Goal: Task Accomplishment & Management: Manage account settings

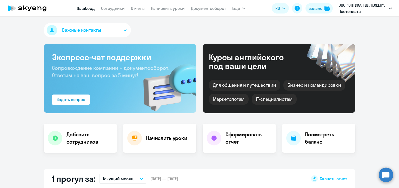
select select "30"
click at [177, 5] on app-menu-item-link "Начислить уроки" at bounding box center [168, 8] width 34 height 6
click at [176, 8] on link "Начислить уроки" at bounding box center [168, 8] width 34 height 5
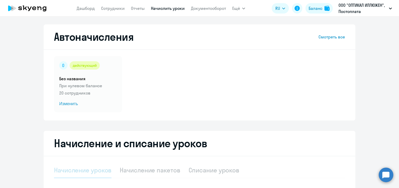
select select "10"
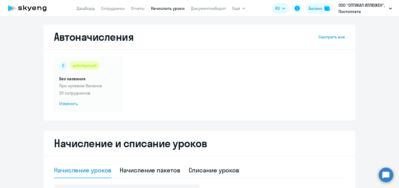
scroll to position [52, 0]
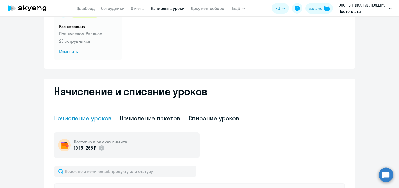
click at [69, 54] on span "Изменить" at bounding box center [88, 52] width 58 height 6
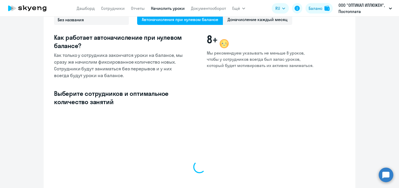
select select "10"
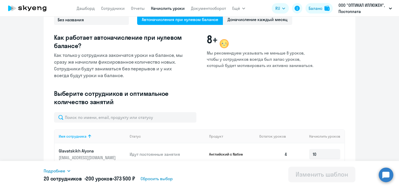
scroll to position [104, 0]
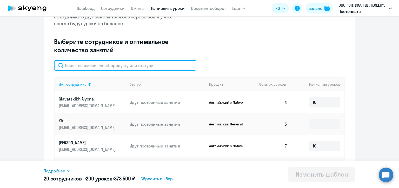
click at [152, 66] on input "text" at bounding box center [125, 65] width 142 height 10
paste input "[EMAIL_ADDRESS][DOMAIN_NAME]"
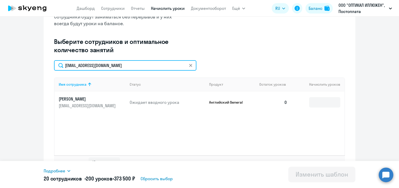
type input "[EMAIL_ADDRESS][DOMAIN_NAME]"
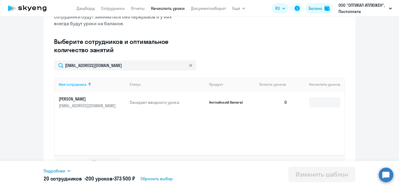
click at [189, 64] on icon at bounding box center [190, 65] width 3 height 3
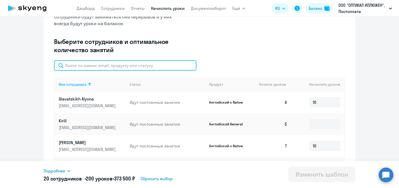
click at [153, 65] on input "text" at bounding box center [125, 65] width 142 height 10
paste input "[EMAIL_ADDRESS][DOMAIN_NAME]"
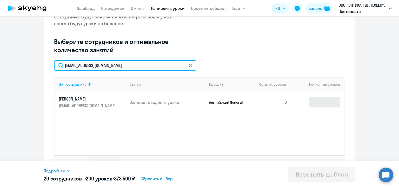
type input "[EMAIL_ADDRESS][DOMAIN_NAME]"
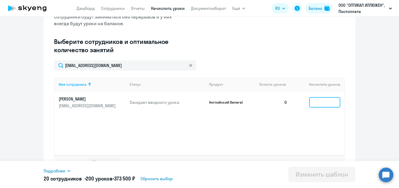
click at [319, 104] on input at bounding box center [324, 102] width 31 height 10
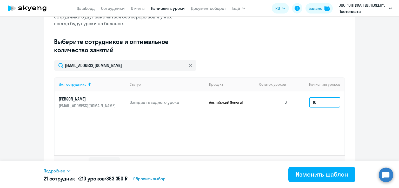
scroll to position [115, 0]
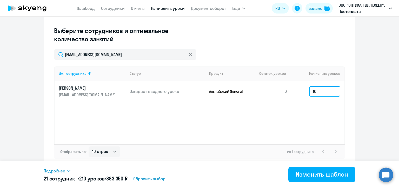
type input "10"
click at [326, 118] on div "Имя сотрудника Статус Продукт Остаток уроков Начислить уроков [PERSON_NAME] [PE…" at bounding box center [199, 105] width 291 height 78
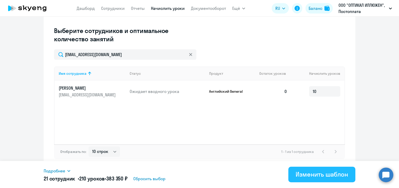
click at [330, 174] on div "Изменить шаблон" at bounding box center [322, 174] width 52 height 8
